Goal: Transaction & Acquisition: Purchase product/service

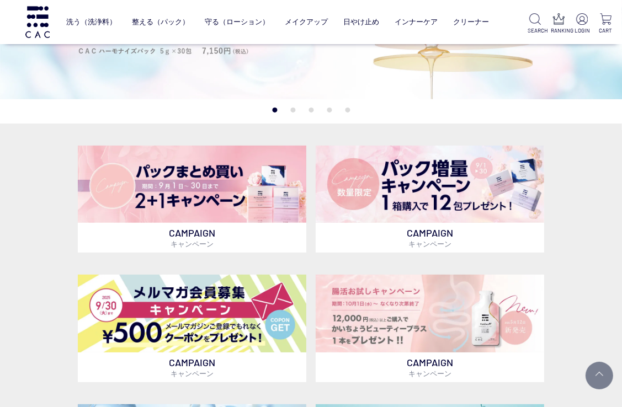
scroll to position [166, 0]
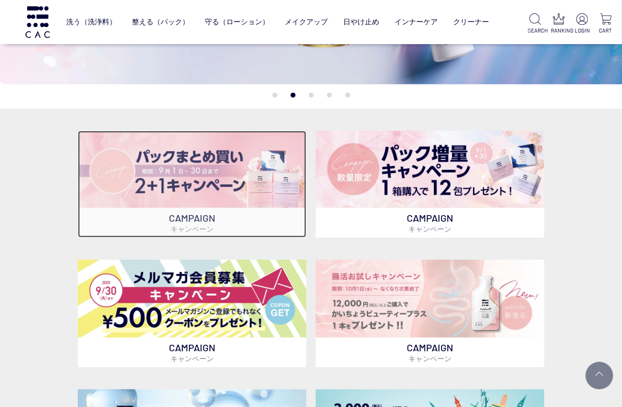
click at [257, 184] on img at bounding box center [192, 169] width 228 height 77
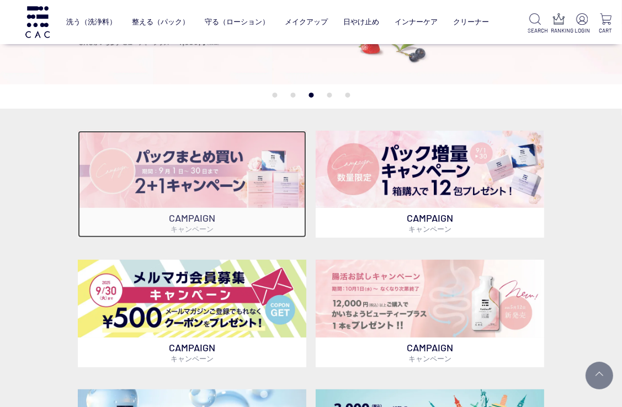
click at [257, 184] on img at bounding box center [192, 169] width 228 height 77
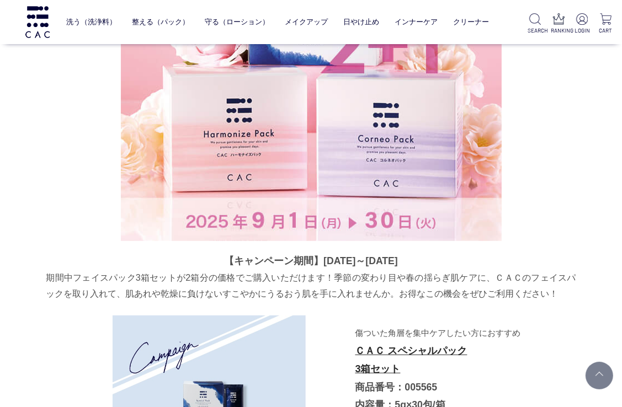
scroll to position [490, 0]
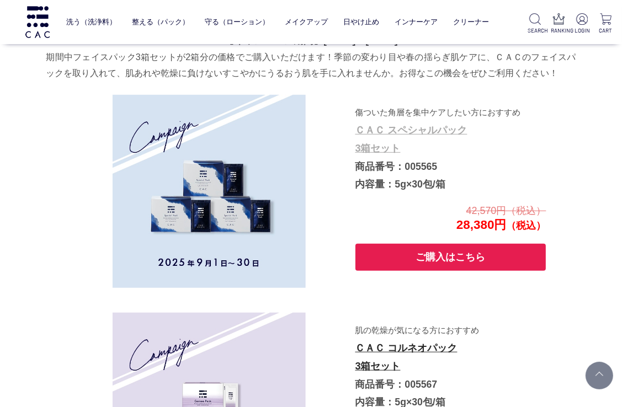
click at [396, 134] on link "ＣＡＣ スペシャルパック 3箱セット" at bounding box center [411, 139] width 112 height 29
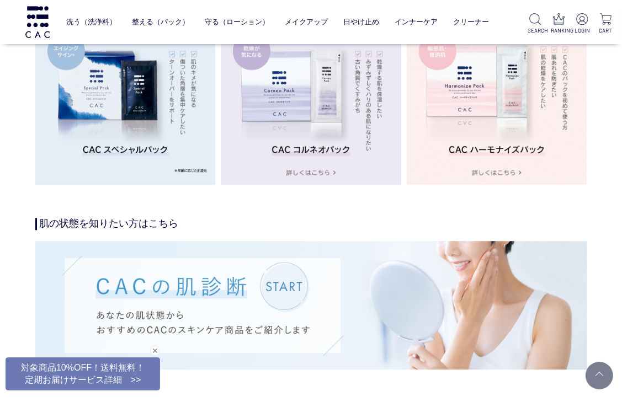
scroll to position [1931, 0]
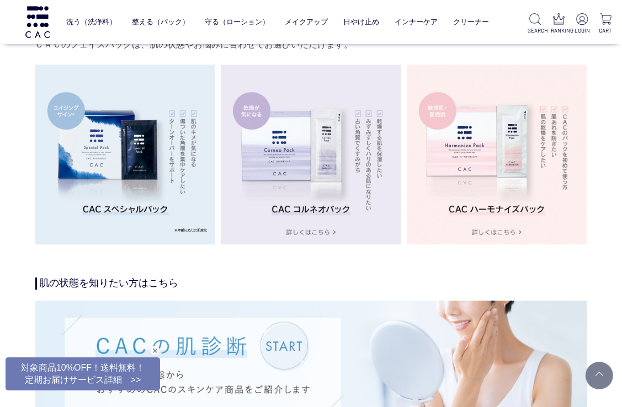
click at [106, 161] on img at bounding box center [125, 155] width 180 height 180
click at [130, 222] on img at bounding box center [125, 155] width 180 height 180
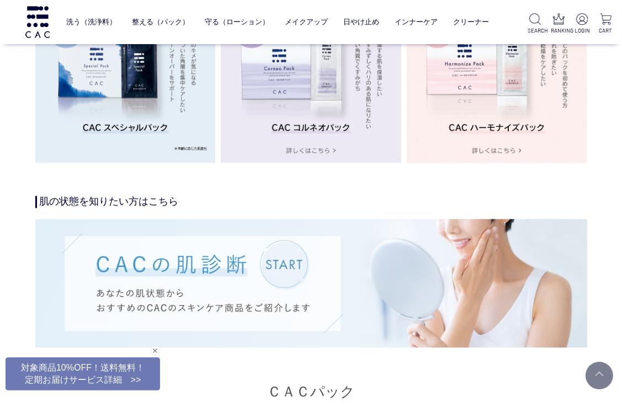
scroll to position [1986, 0]
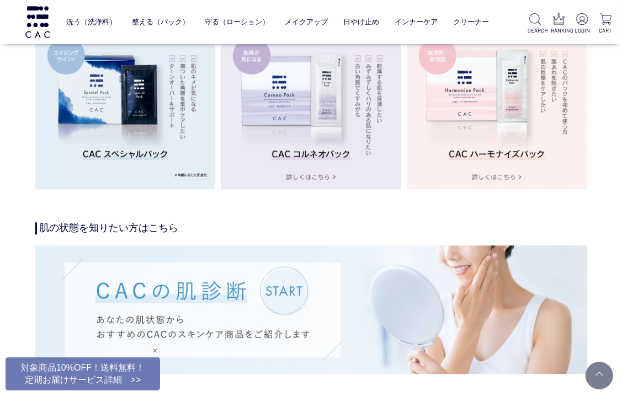
click at [161, 183] on img at bounding box center [125, 99] width 180 height 180
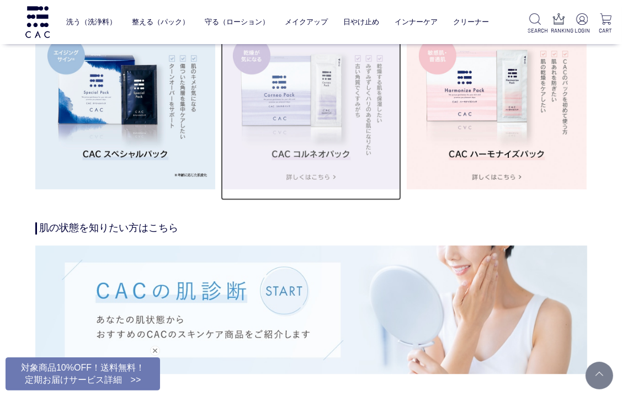
click at [311, 162] on img at bounding box center [311, 99] width 180 height 180
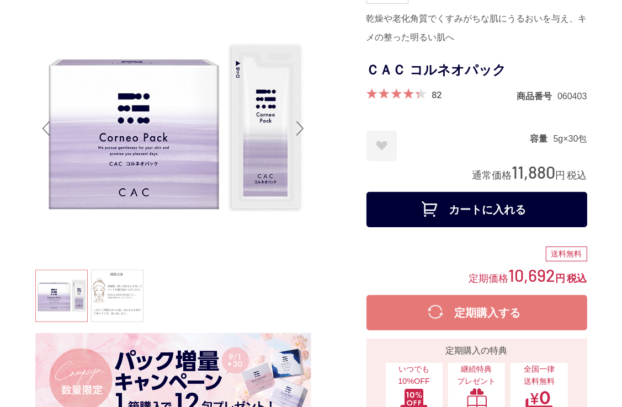
scroll to position [55, 0]
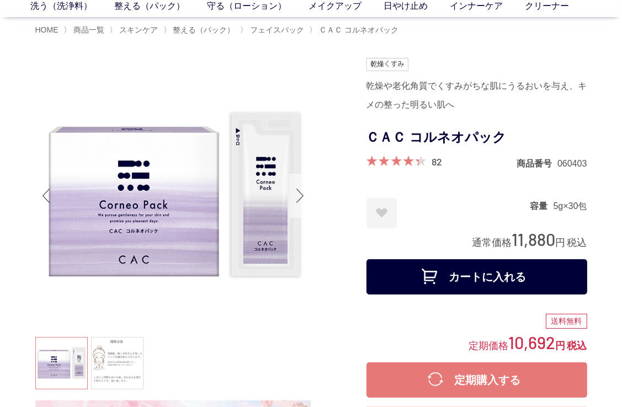
click at [298, 196] on div "Next slide" at bounding box center [300, 196] width 22 height 44
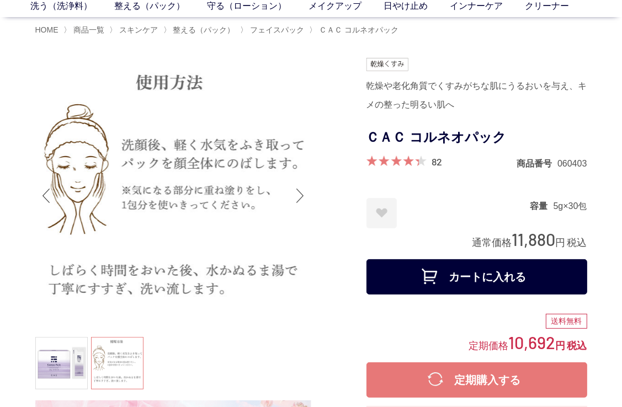
scroll to position [221, 0]
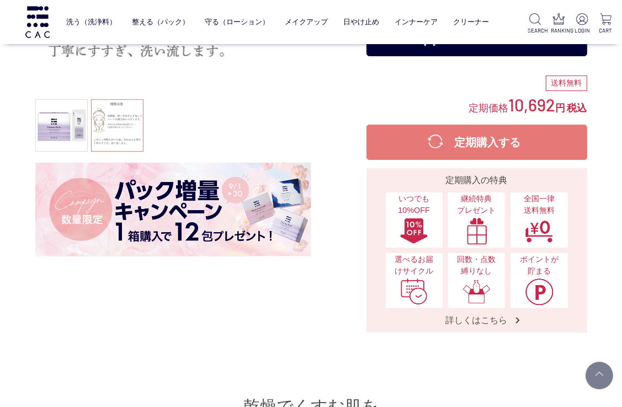
click at [152, 213] on img at bounding box center [173, 210] width 276 height 94
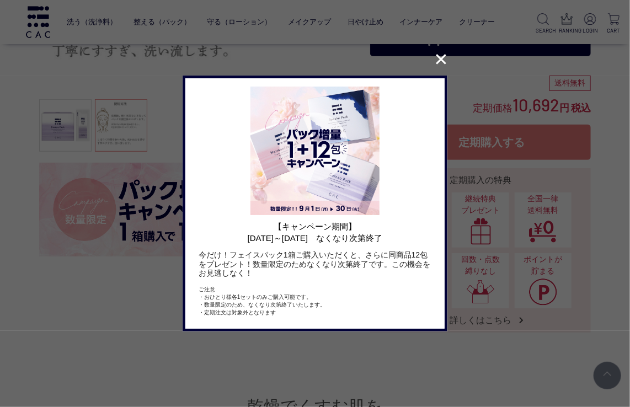
click at [444, 63] on button "✕" at bounding box center [441, 59] width 22 height 21
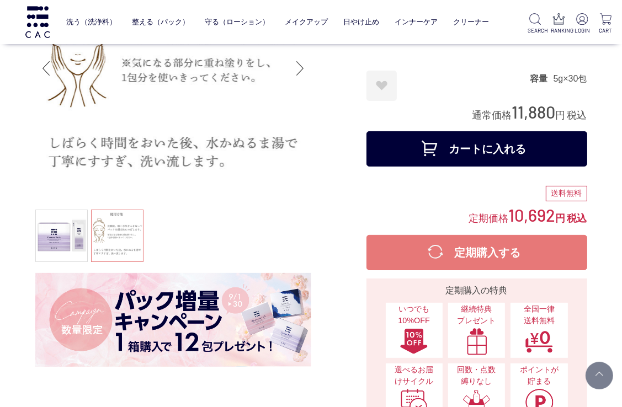
scroll to position [0, 0]
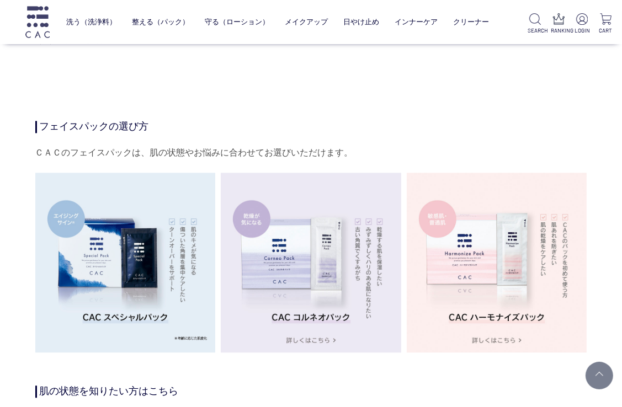
scroll to position [1821, 0]
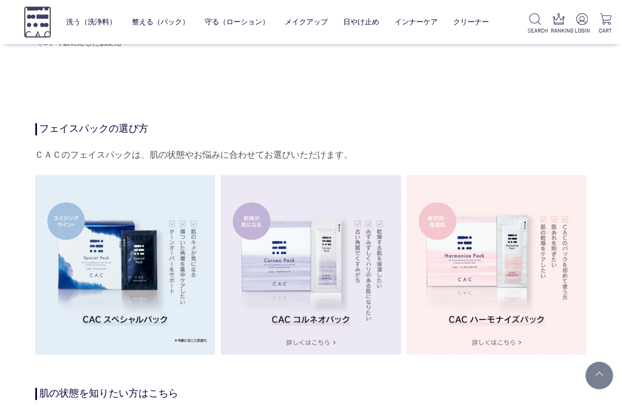
click at [44, 14] on img at bounding box center [38, 21] width 28 height 31
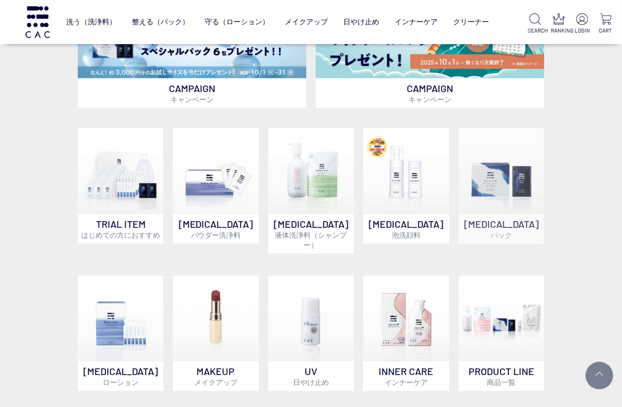
scroll to position [607, 0]
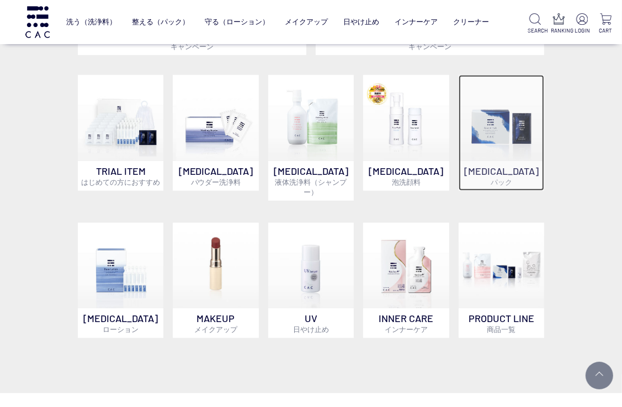
click at [504, 161] on img at bounding box center [501, 118] width 86 height 86
